Goal: Task Accomplishment & Management: Complete application form

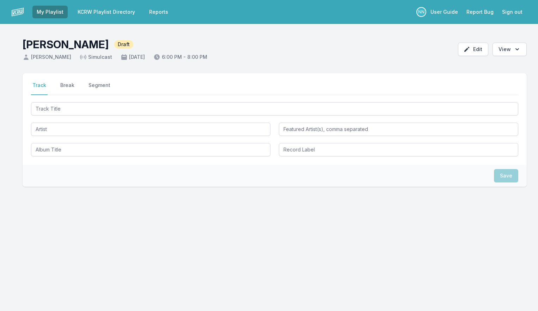
click at [40, 9] on link "My Playlist" at bounding box center [49, 12] width 35 height 13
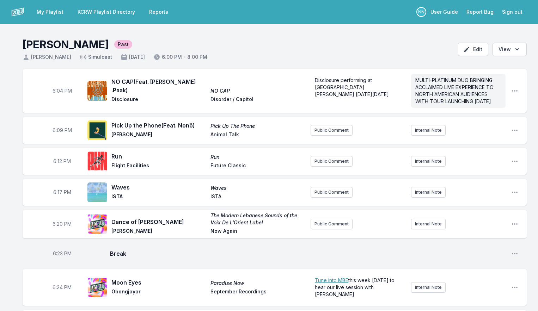
click at [54, 13] on link "My Playlist" at bounding box center [49, 12] width 35 height 13
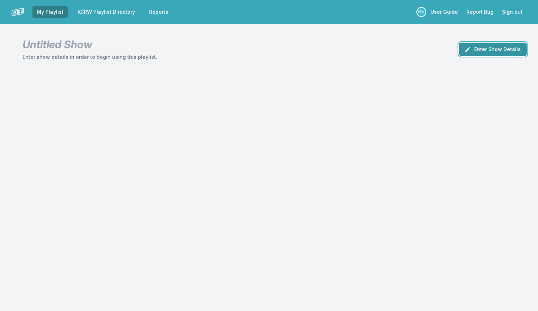
click at [471, 49] on icon "button" at bounding box center [467, 49] width 7 height 7
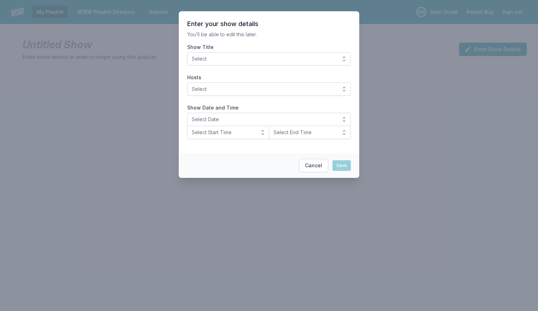
click at [307, 57] on span "Select" at bounding box center [264, 58] width 144 height 7
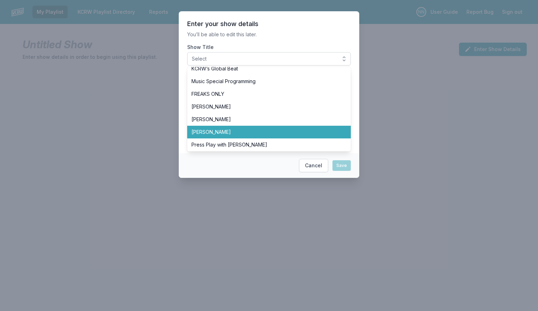
scroll to position [223, 0]
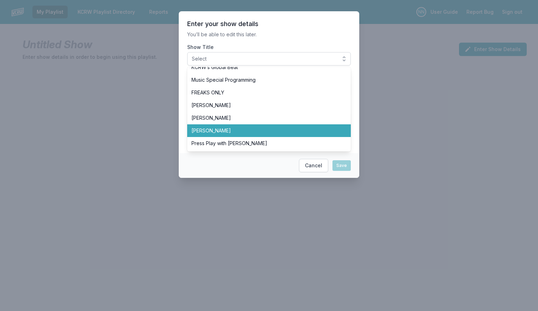
click at [253, 130] on span "[PERSON_NAME]" at bounding box center [264, 130] width 147 height 7
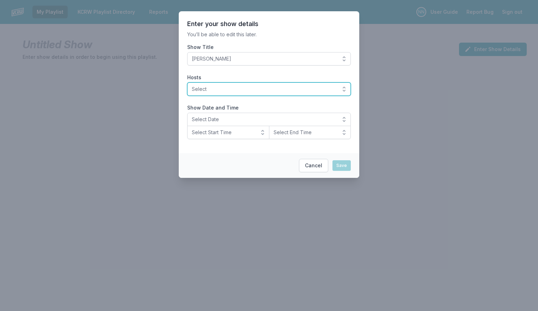
click at [254, 90] on span "Select" at bounding box center [264, 89] width 144 height 7
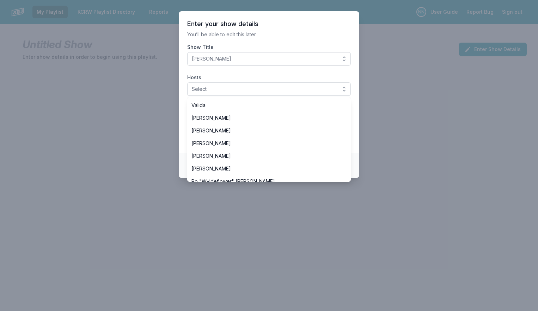
scroll to position [229, 0]
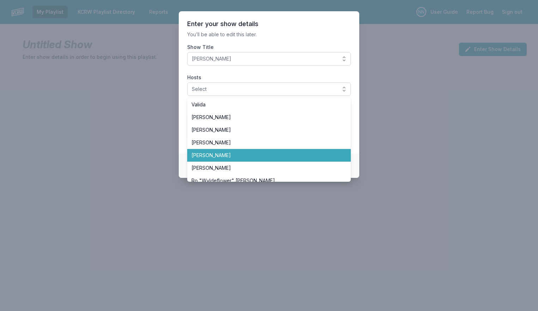
click at [236, 152] on span "[PERSON_NAME]" at bounding box center [264, 155] width 147 height 7
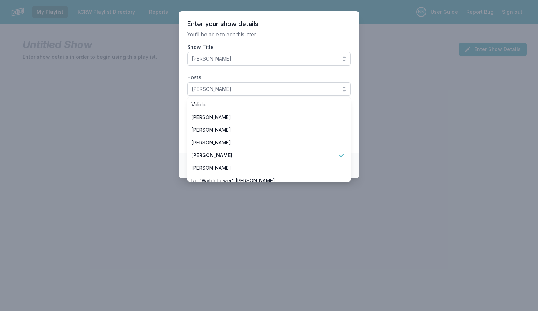
click at [292, 42] on section "Enter your show details You’ll be able to edit this later. Show Title Nassir Na…" at bounding box center [269, 82] width 180 height 142
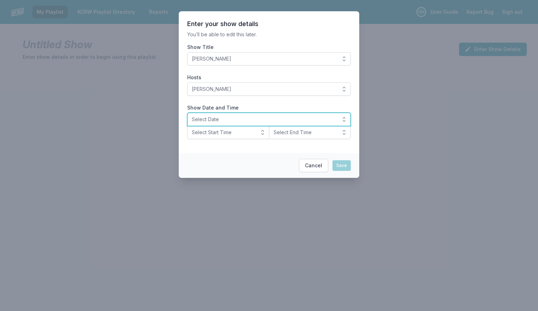
click at [246, 117] on span "Select Date" at bounding box center [264, 119] width 144 height 7
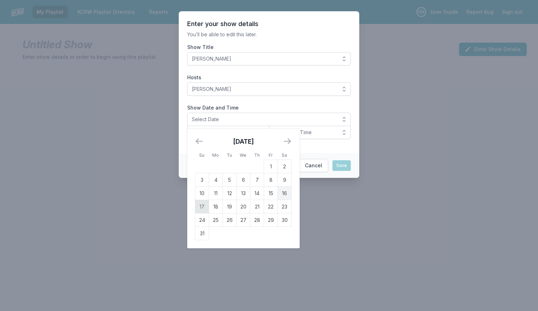
click at [205, 205] on td "17" at bounding box center [202, 206] width 14 height 13
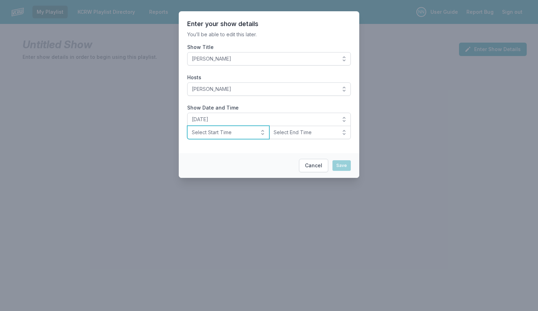
click at [228, 134] on span "Select Start Time" at bounding box center [223, 132] width 63 height 7
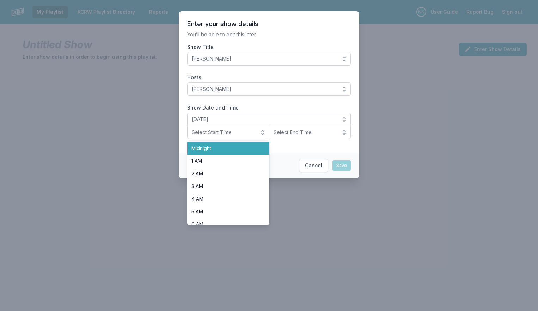
click at [230, 145] on span "Midnight" at bounding box center [223, 148] width 65 height 7
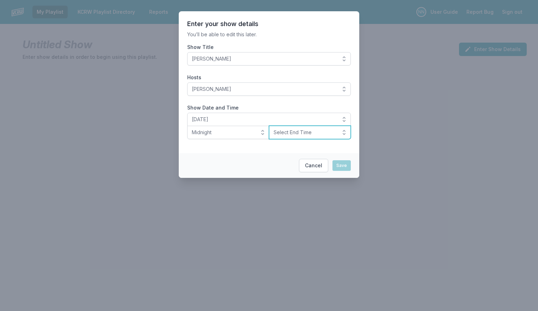
click at [289, 136] on button "Select End Time" at bounding box center [310, 132] width 82 height 13
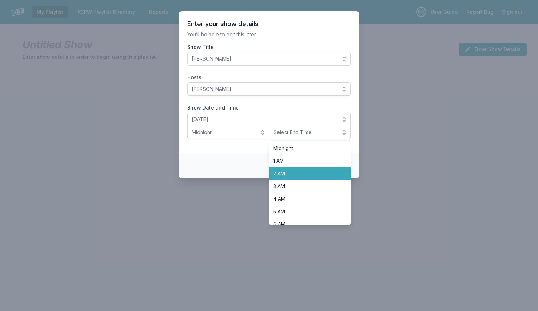
click at [287, 173] on span "2 AM" at bounding box center [305, 173] width 65 height 7
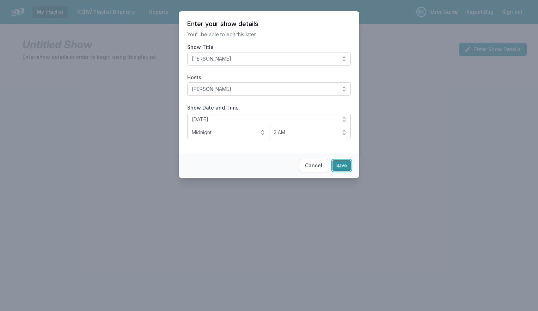
click at [338, 166] on button "Save" at bounding box center [341, 165] width 18 height 11
